Goal: Information Seeking & Learning: Find specific fact

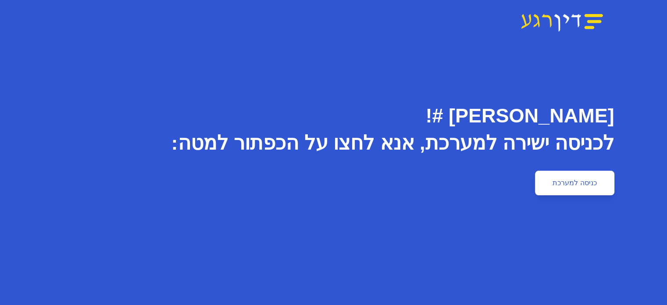
click at [614, 189] on link "כניסה למערכת" at bounding box center [574, 183] width 79 height 25
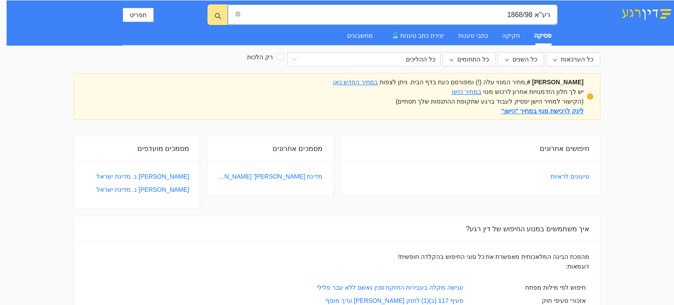
type input "רע"א 1868/98"
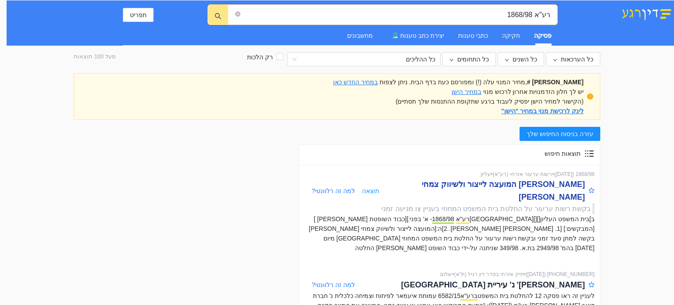
click at [507, 183] on div "[PERSON_NAME] המועצה לייצור ולשיווק צמחי [PERSON_NAME]" at bounding box center [482, 190] width 206 height 25
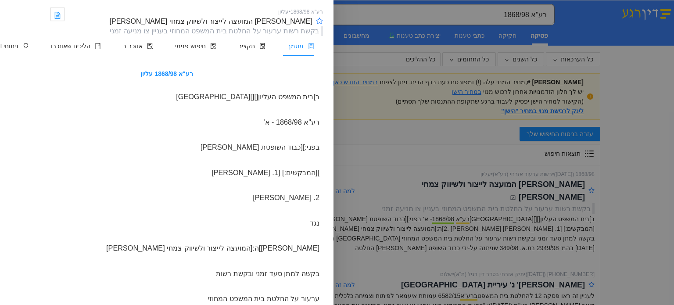
click at [184, 171] on div "][המבקשים:] [1. רחל סייג" at bounding box center [167, 173] width 312 height 18
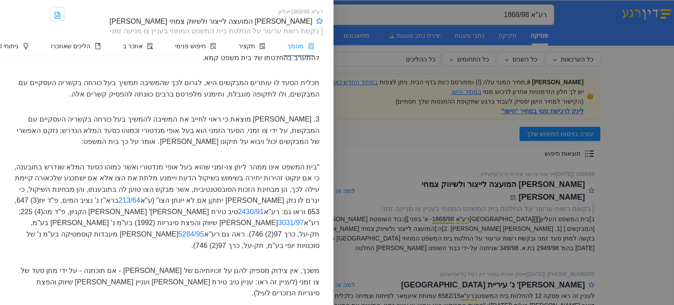
scroll to position [491, 0]
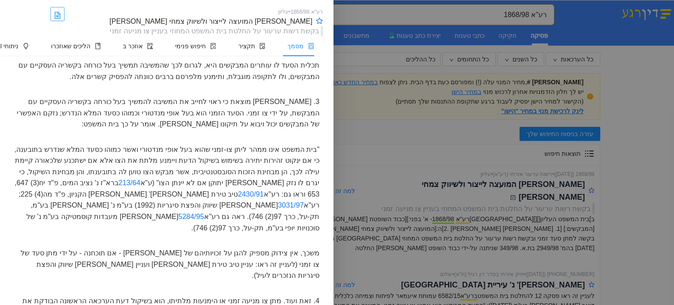
click at [61, 16] on icon "file-word" at bounding box center [57, 15] width 7 height 7
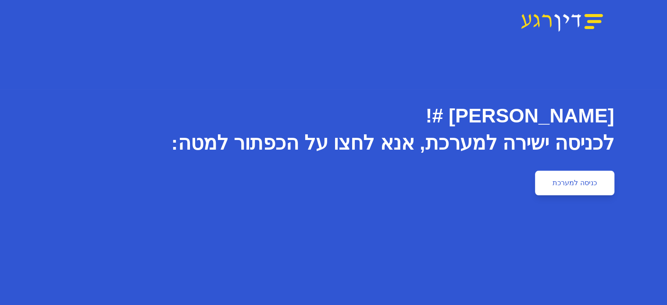
click at [605, 172] on link "כניסה למערכת" at bounding box center [574, 183] width 79 height 25
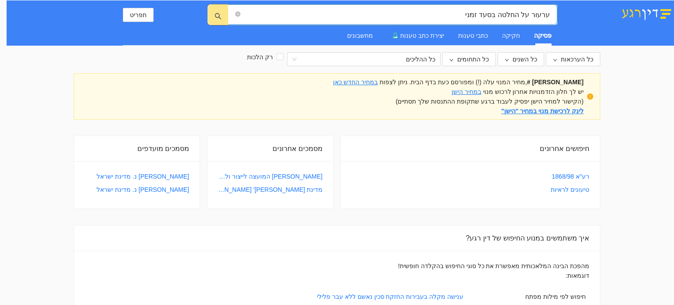
type input "ערעור על החלטה בסעד זמני"
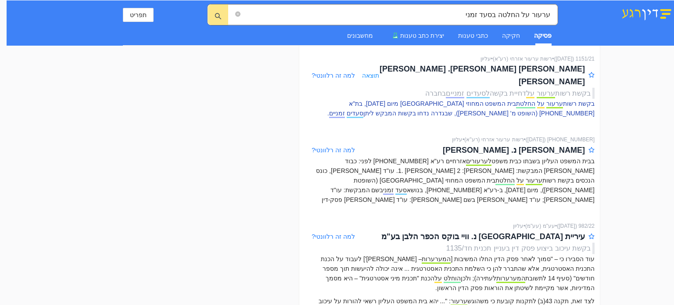
scroll to position [2105, 0]
